Goal: Task Accomplishment & Management: Complete application form

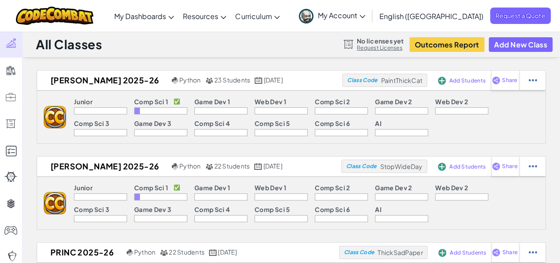
click at [379, 47] on link "Request Licenses" at bounding box center [380, 47] width 47 height 7
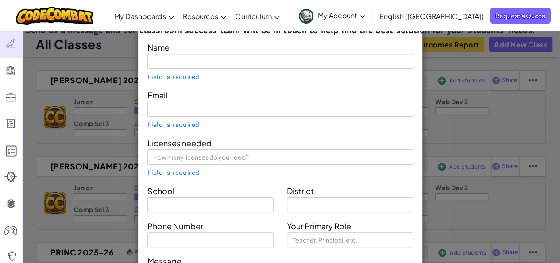
type input "[PERSON_NAME]"
type input "[EMAIL_ADDRESS][DOMAIN_NAME]"
type input "Beloit Elem"
type input "Beloit"
type input "7857383581"
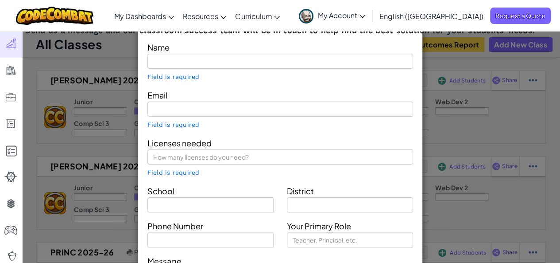
type input "Technology coordinator"
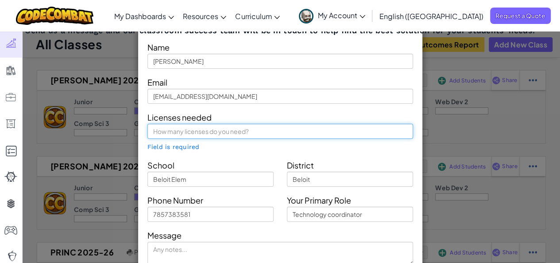
click at [206, 131] on input "text" at bounding box center [281, 131] width 266 height 15
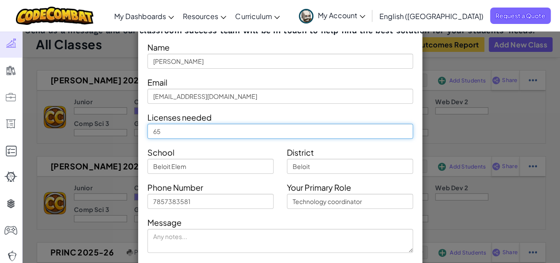
scroll to position [35, 0]
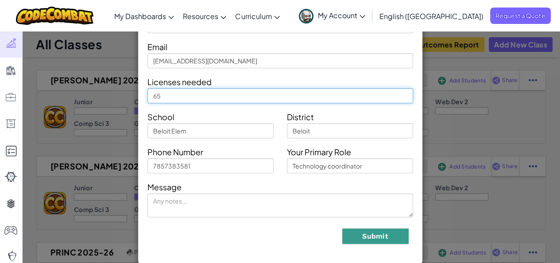
type input "65"
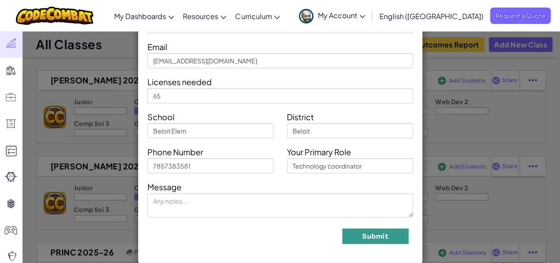
click at [369, 235] on button "Submit" at bounding box center [375, 236] width 66 height 16
